Goal: Information Seeking & Learning: Understand process/instructions

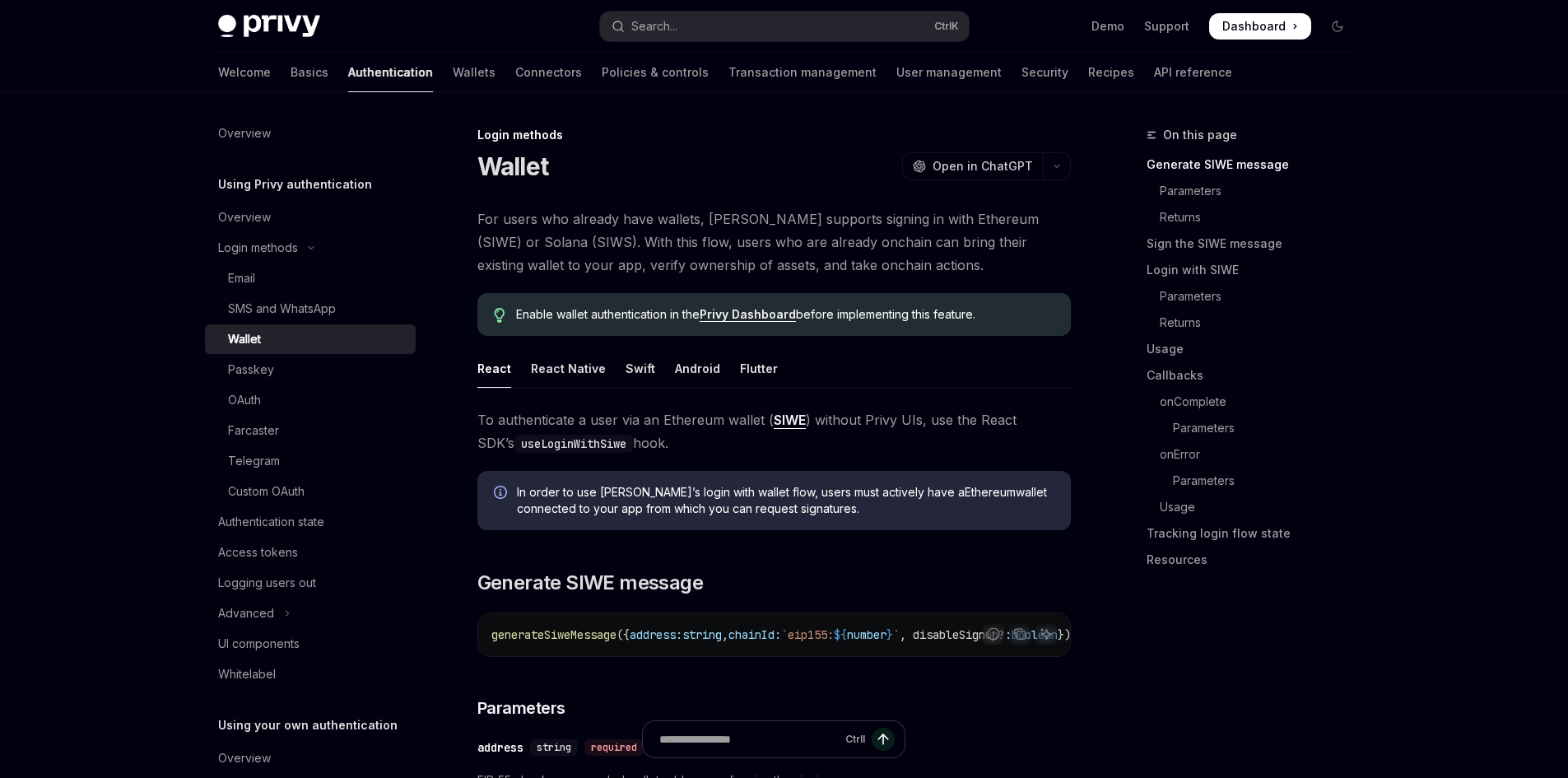
scroll to position [246, 0]
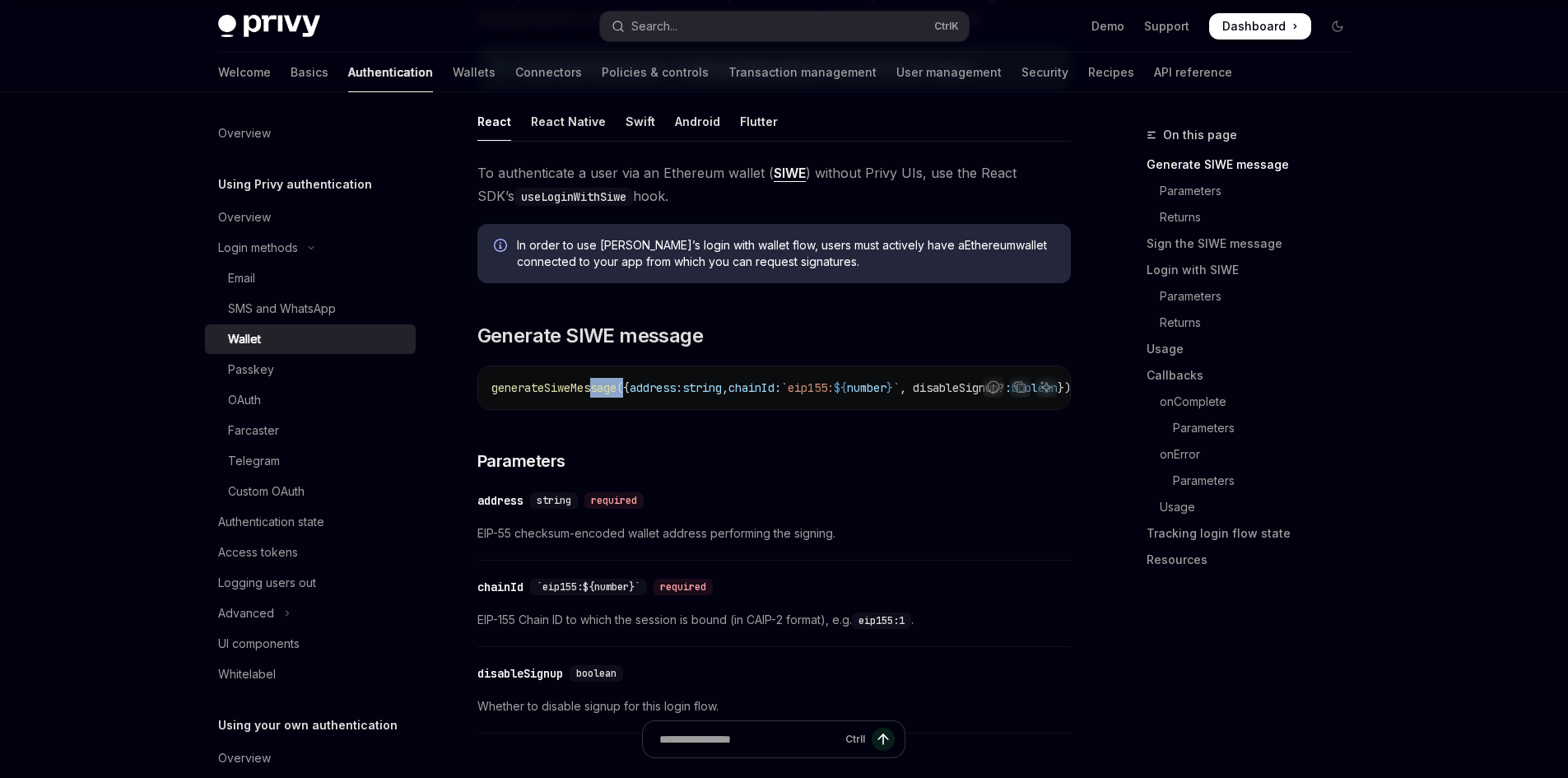
drag, startPoint x: 596, startPoint y: 406, endPoint x: 628, endPoint y: 407, distance: 32.0
click at [628, 407] on div "generateSiweMessage ({ address: string , chainId: `eip155: ${ number } ` , disa…" at bounding box center [774, 388] width 592 height 43
drag, startPoint x: 680, startPoint y: 389, endPoint x: 796, endPoint y: 392, distance: 116.0
click at [796, 392] on span "generateSiweMessage ({ address: string , chainId: `eip155: ${ number } ` , disa…" at bounding box center [691, 387] width 692 height 15
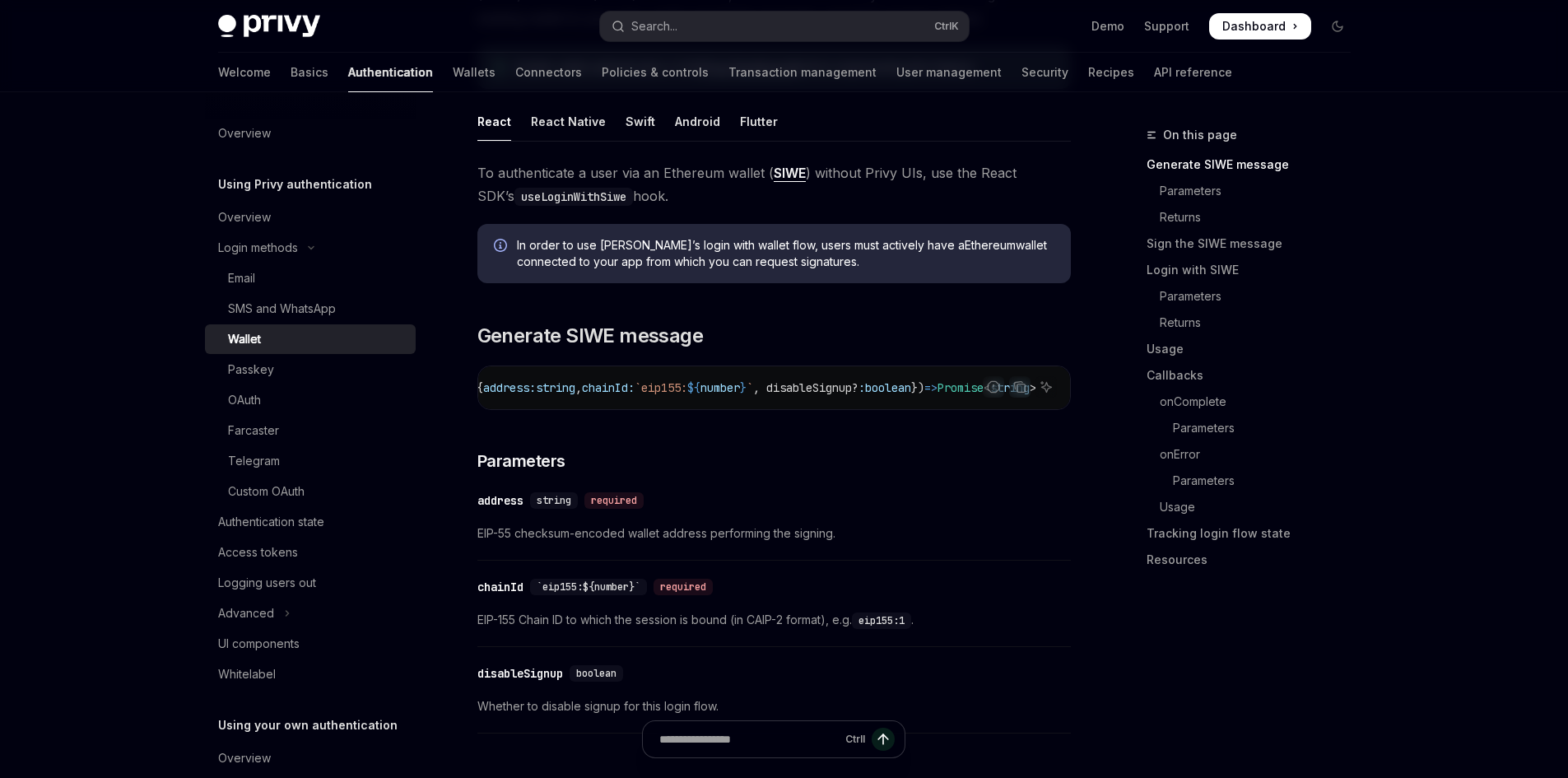
click at [907, 543] on span "EIP-55 checksum-encoded wallet address performing the signing." at bounding box center [774, 532] width 593 height 20
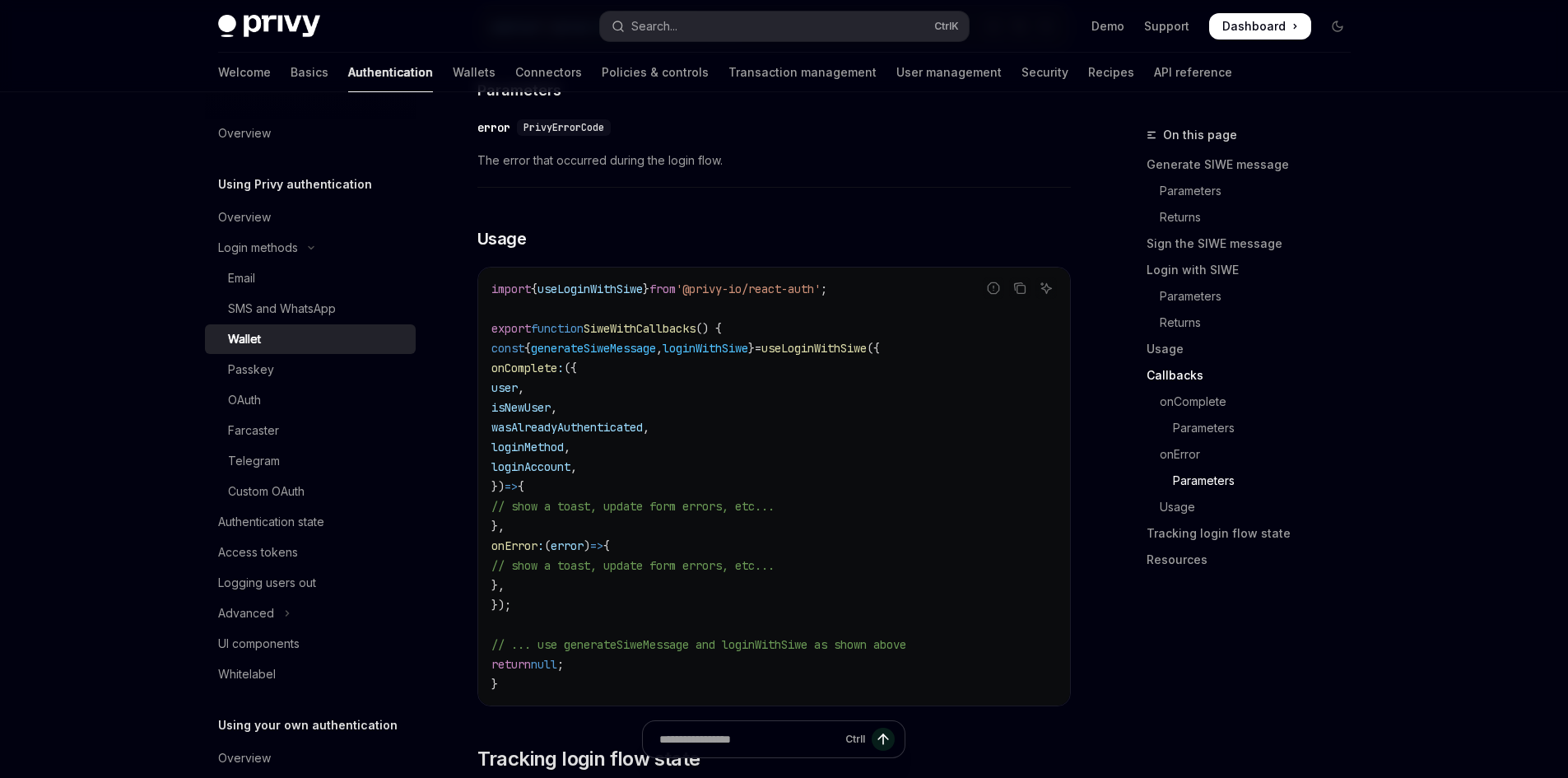
scroll to position [3538, 0]
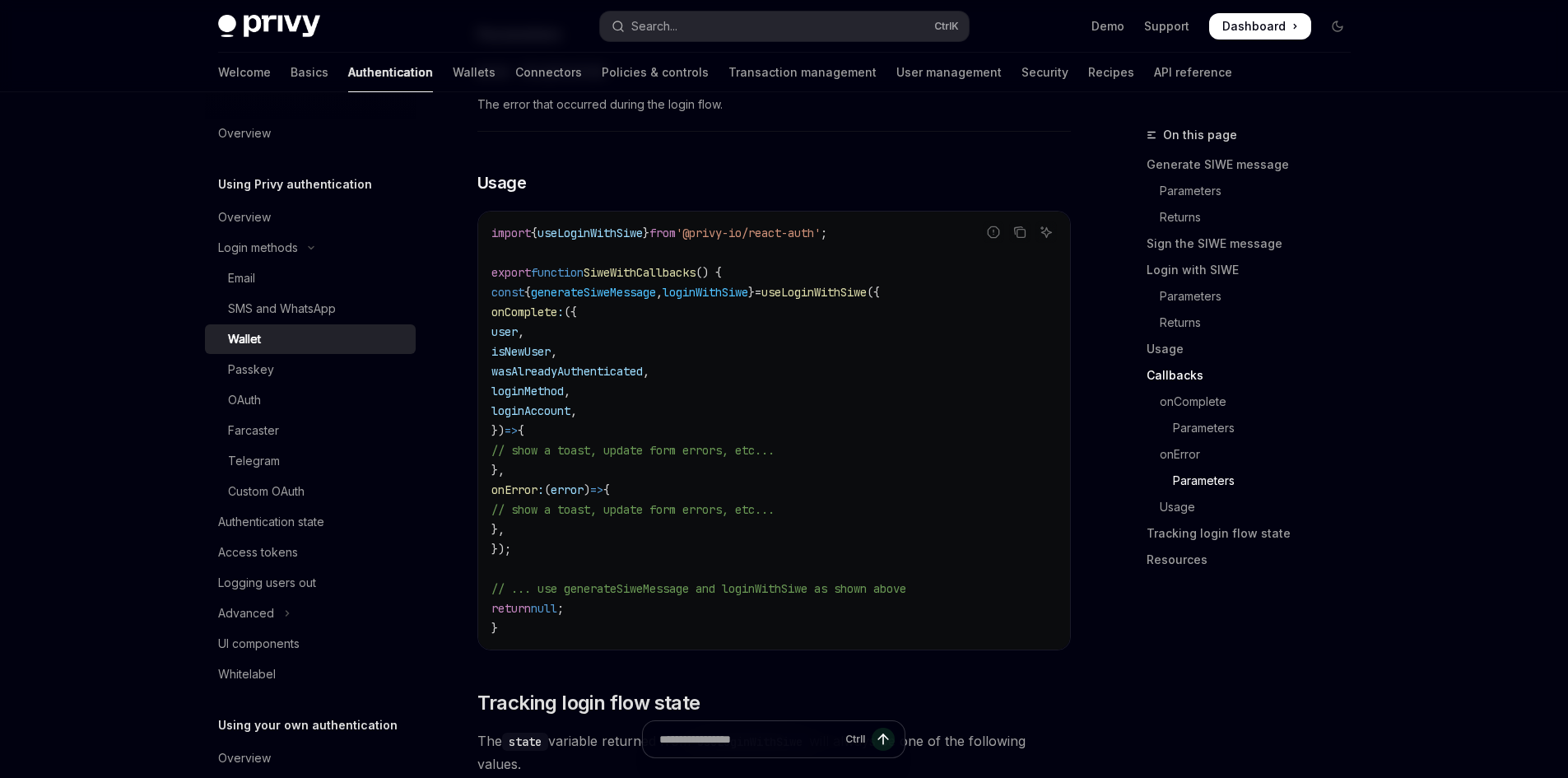
click at [623, 300] on span "generateSiweMessage" at bounding box center [593, 292] width 125 height 15
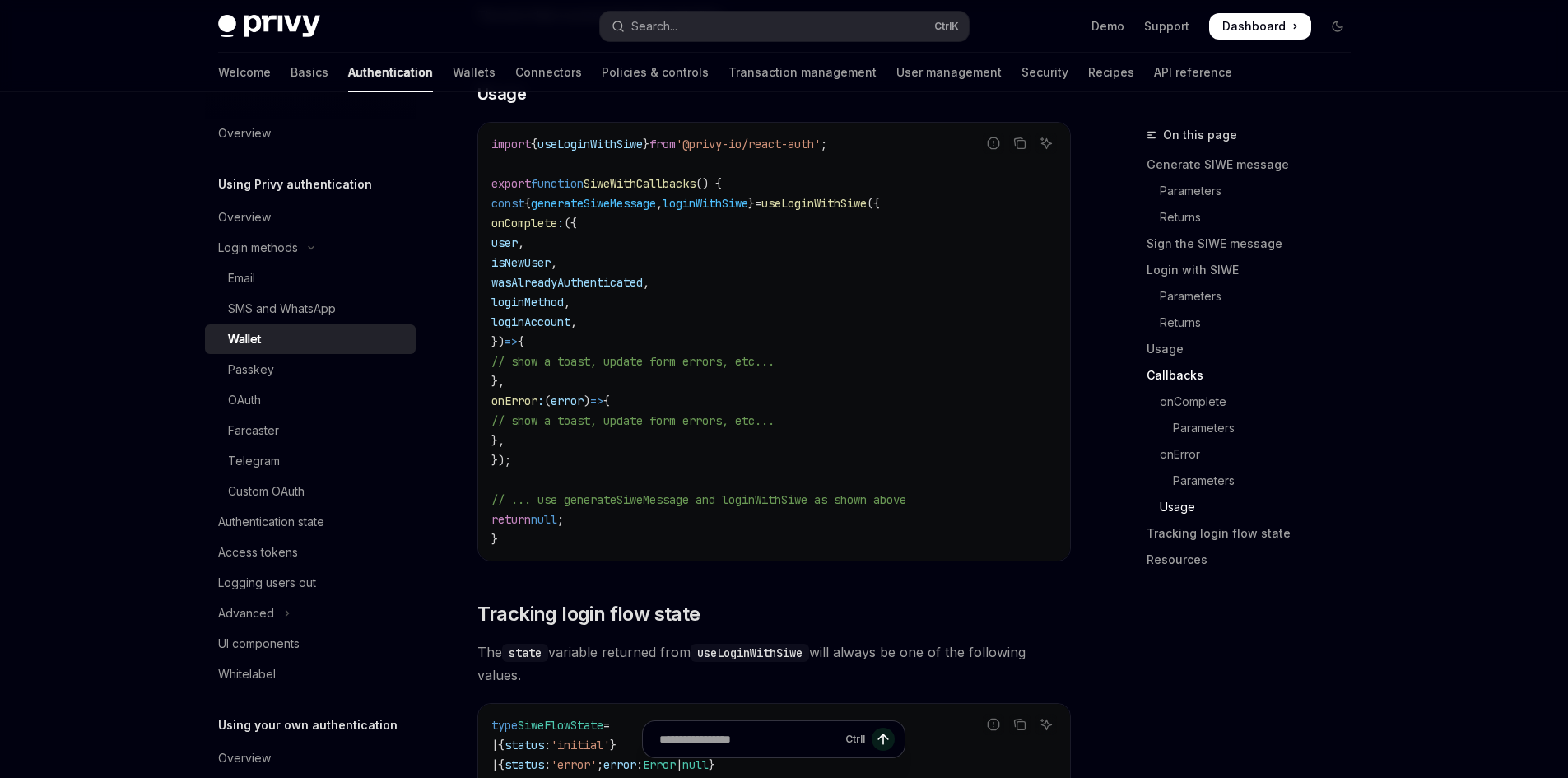
scroll to position [3620, 0]
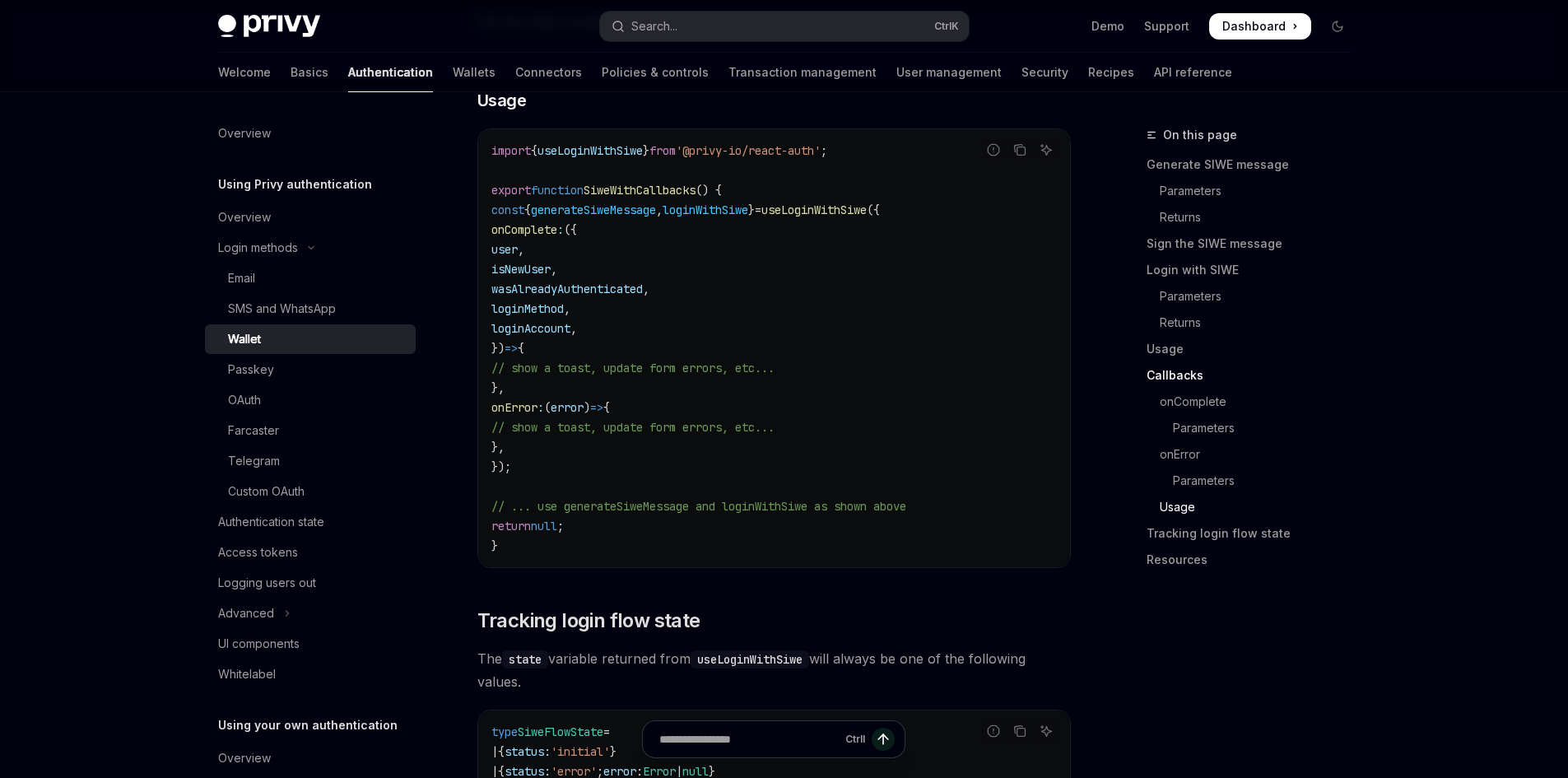
click at [556, 237] on span "onComplete" at bounding box center [524, 229] width 66 height 15
drag, startPoint x: 541, startPoint y: 483, endPoint x: 481, endPoint y: 223, distance: 266.8
click at [481, 223] on div "import { useLoginWithSiwe } from '@privy-io/react-auth' ; export function SiweW…" at bounding box center [774, 347] width 592 height 437
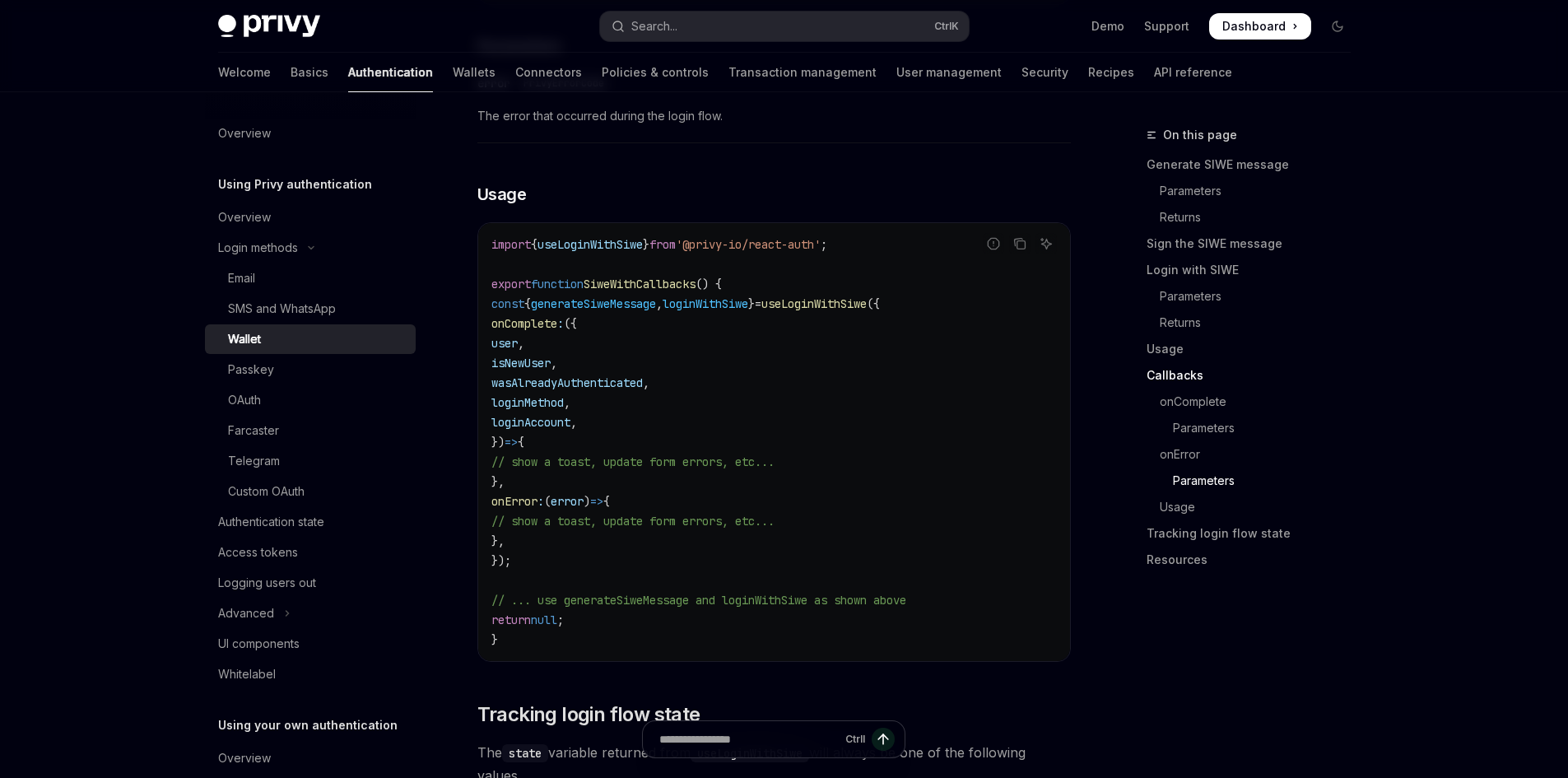
scroll to position [3579, 0]
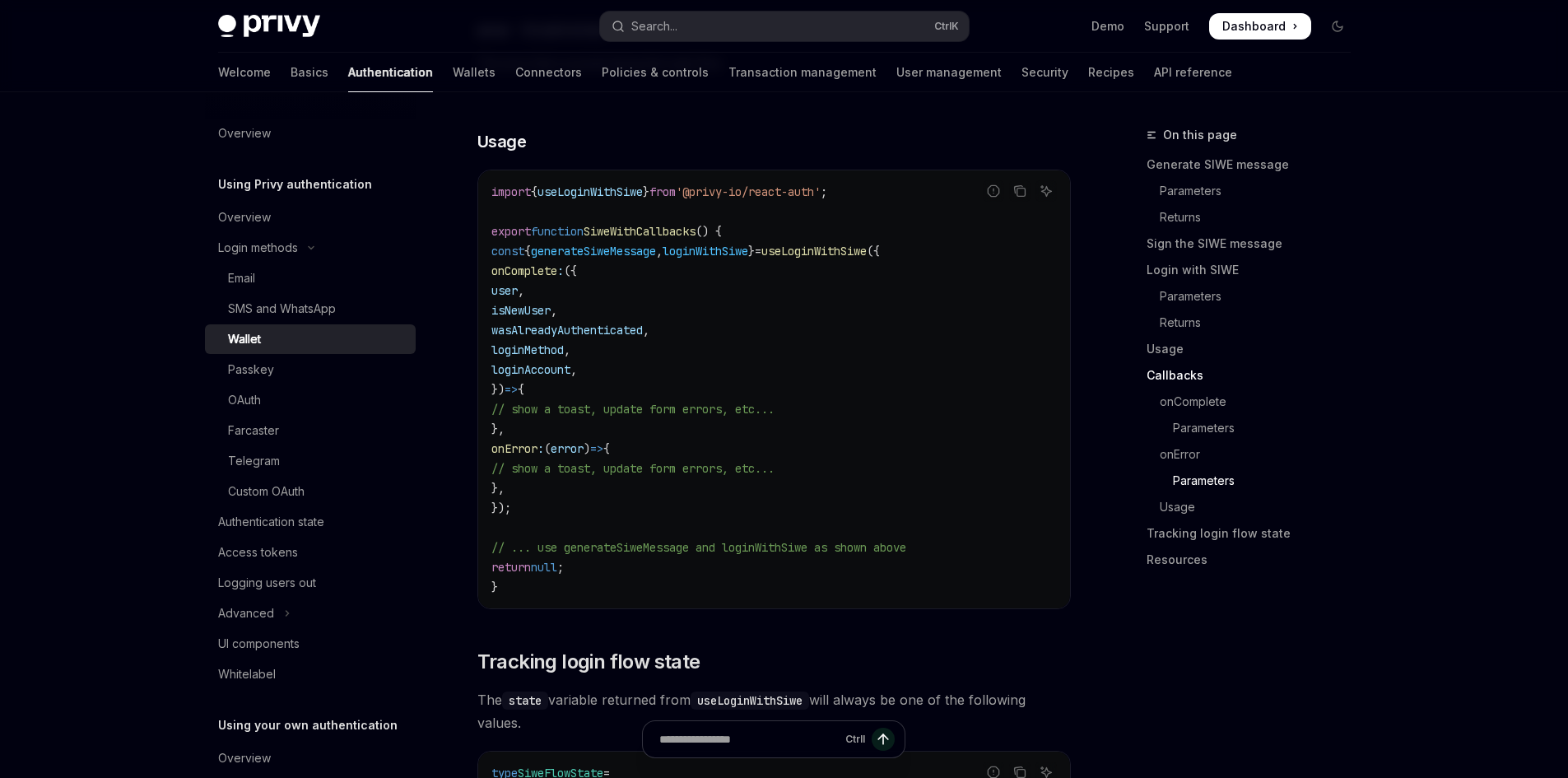
click at [951, 240] on code "import { useLoginWithSiwe } from '@privy-io/react-auth' ; export function SiweW…" at bounding box center [774, 389] width 565 height 415
drag, startPoint x: 544, startPoint y: 285, endPoint x: 599, endPoint y: 524, distance: 245.2
click at [599, 524] on code "import { useLoginWithSiwe } from '@privy-io/react-auth' ; export function SiweW…" at bounding box center [774, 389] width 565 height 415
click at [1022, 198] on icon "Copy the contents from the code block" at bounding box center [1020, 190] width 13 height 13
click at [857, 418] on code "import { useLoginWithSiwe } from '@privy-io/react-auth' ; export function SiweW…" at bounding box center [774, 389] width 565 height 415
